Goal: Navigation & Orientation: Go to known website

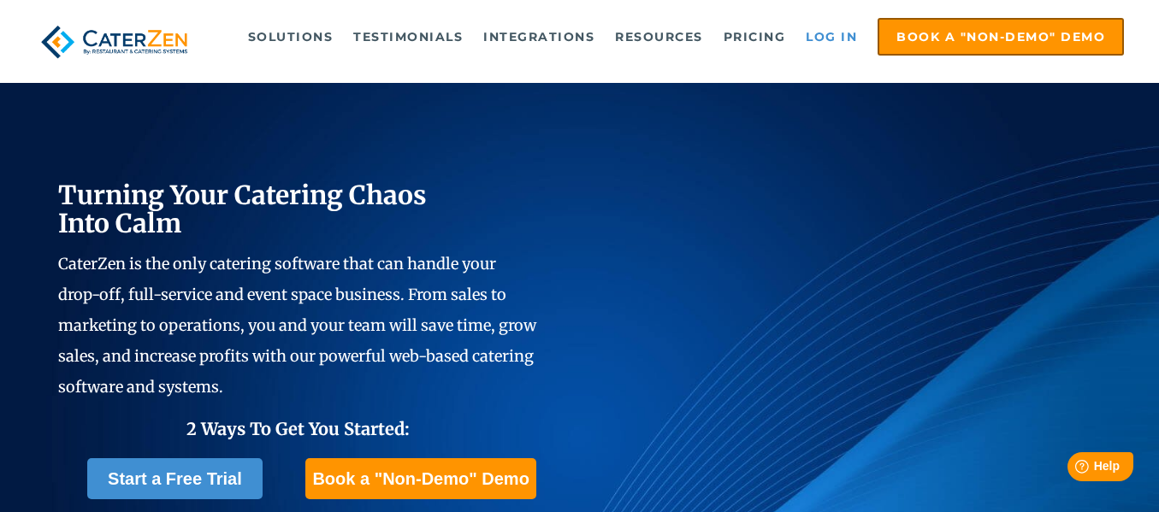
click at [851, 33] on link "Log in" at bounding box center [831, 37] width 68 height 34
click at [823, 46] on link "Log in" at bounding box center [831, 37] width 68 height 34
click at [828, 26] on link "Log in" at bounding box center [831, 37] width 68 height 34
